Goal: Book appointment/travel/reservation

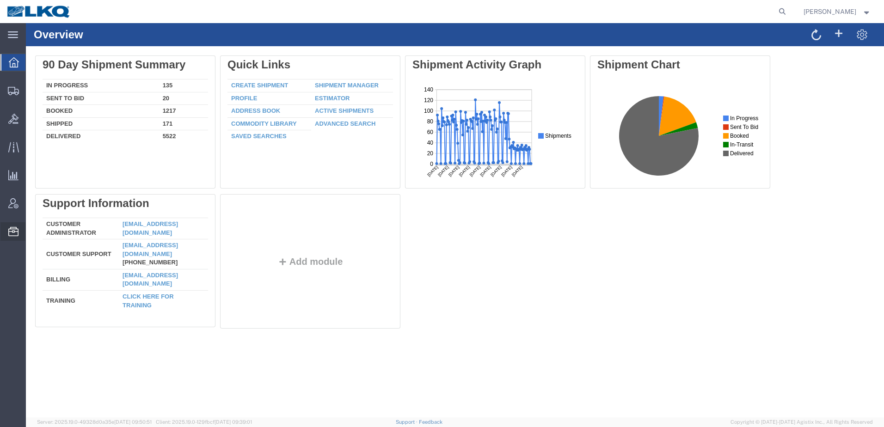
click at [0, 0] on span "Location Appointment" at bounding box center [0, 0] width 0 height 0
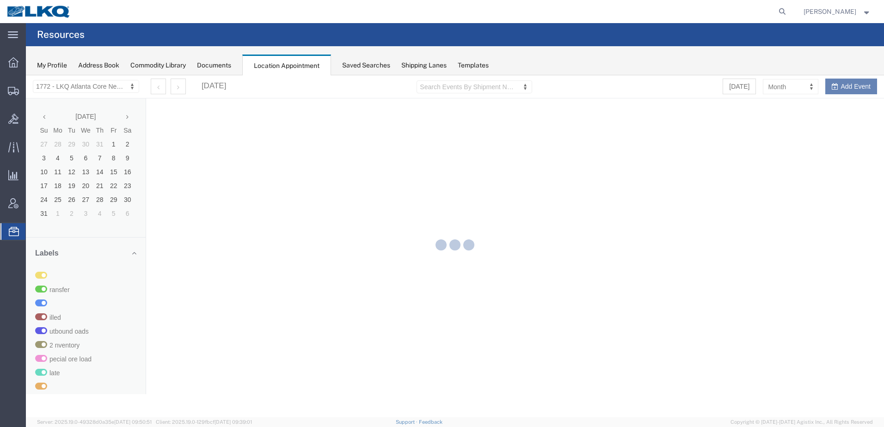
select select "30704"
